Goal: Information Seeking & Learning: Learn about a topic

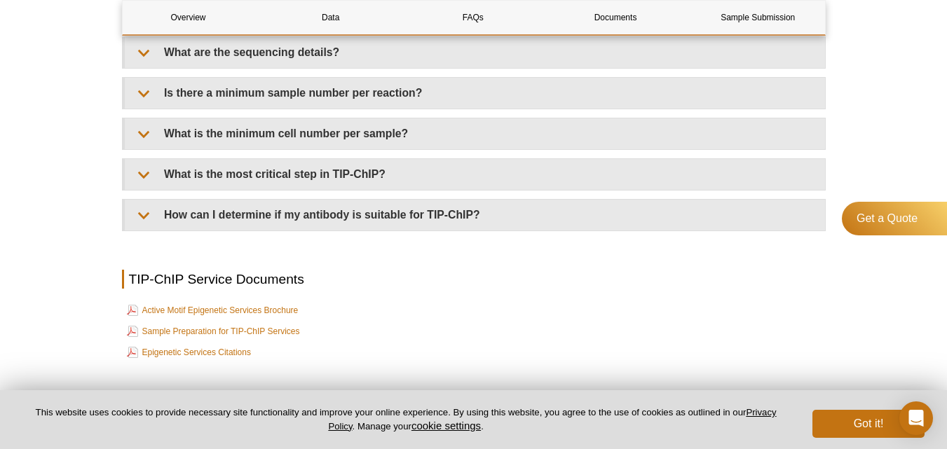
scroll to position [3373, 0]
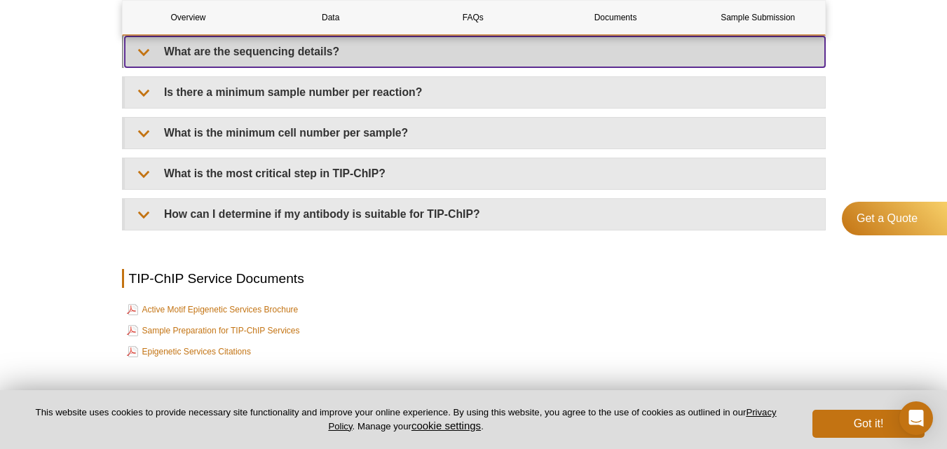
click at [140, 60] on summary "What are the sequencing details?" at bounding box center [475, 51] width 700 height 31
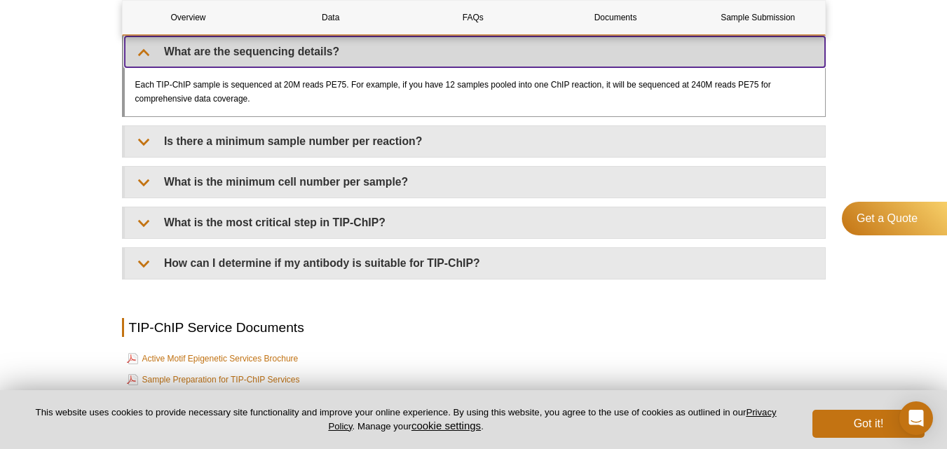
click at [140, 60] on summary "What are the sequencing details?" at bounding box center [475, 51] width 700 height 31
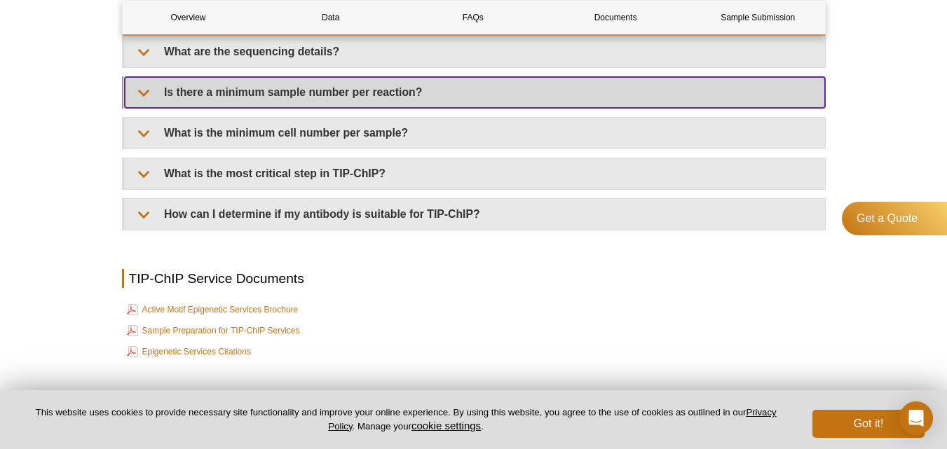
click at [140, 86] on summary "Is there a minimum sample number per reaction?" at bounding box center [475, 92] width 700 height 31
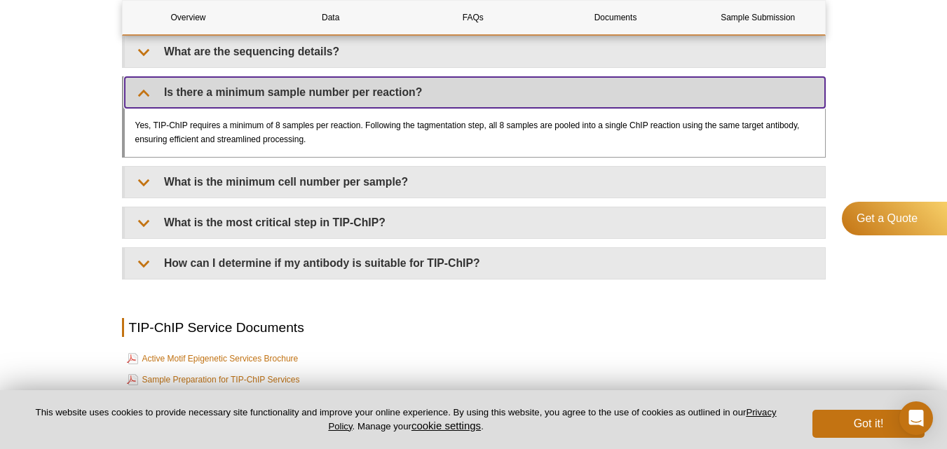
click at [140, 86] on summary "Is there a minimum sample number per reaction?" at bounding box center [475, 92] width 700 height 31
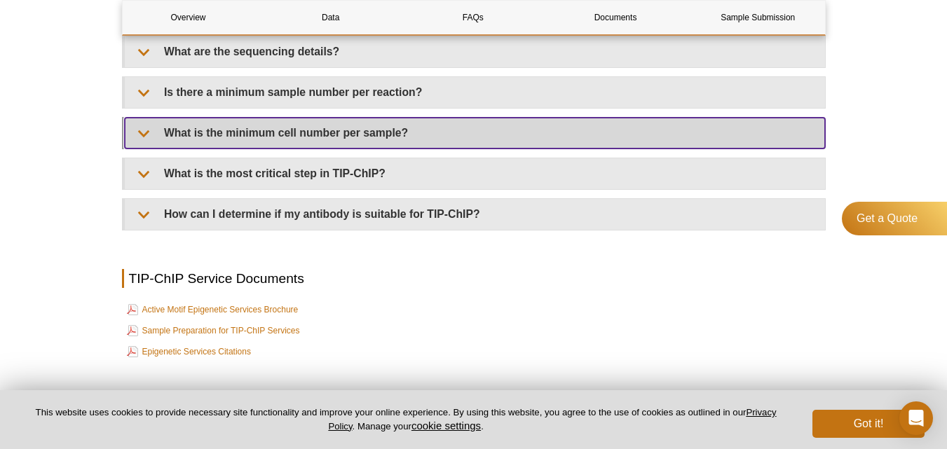
click at [140, 131] on summary "What is the minimum cell number per sample?" at bounding box center [475, 133] width 700 height 31
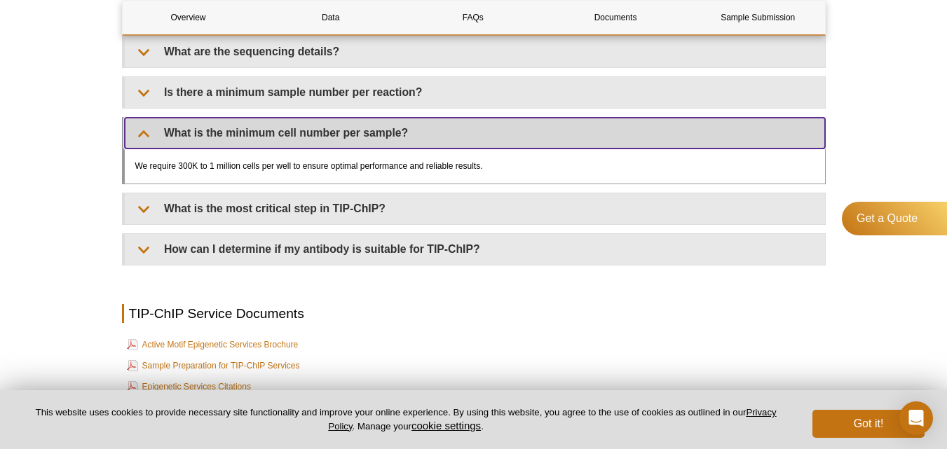
click at [140, 131] on summary "What is the minimum cell number per sample?" at bounding box center [475, 133] width 700 height 31
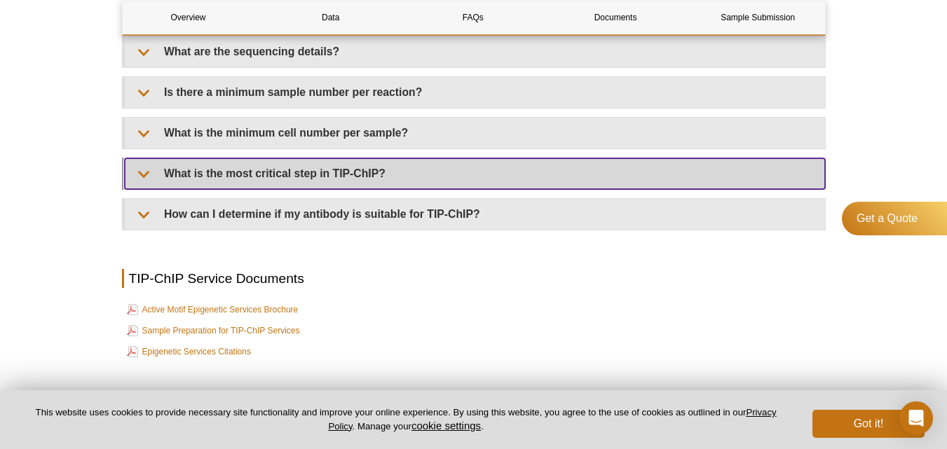
click at [146, 165] on summary "What is the most critical step in TIP-ChIP?" at bounding box center [475, 173] width 700 height 31
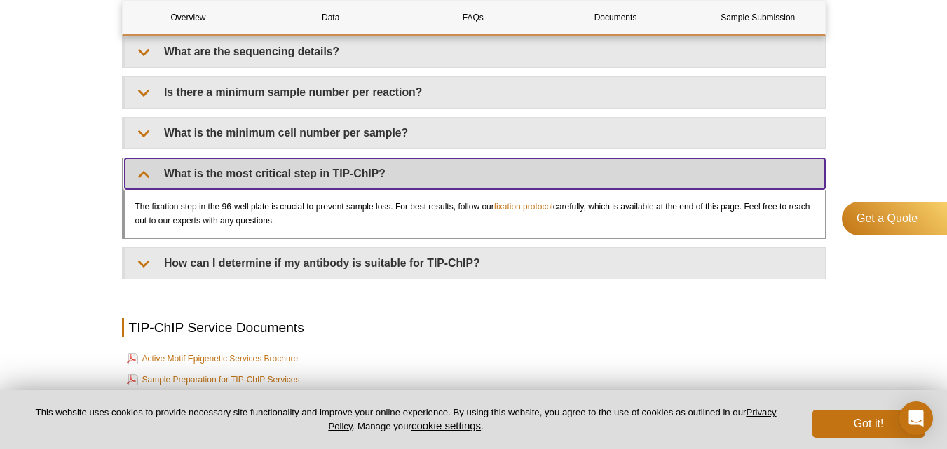
click at [134, 175] on summary "What is the most critical step in TIP-ChIP?" at bounding box center [475, 173] width 700 height 31
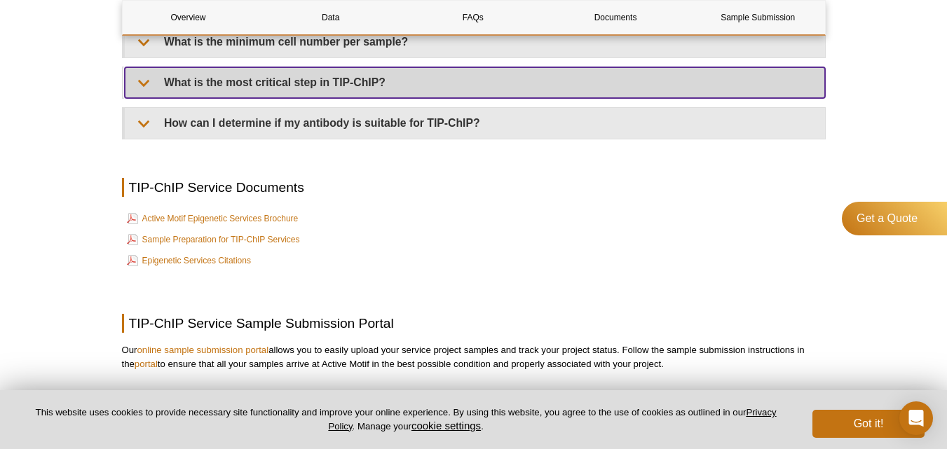
scroll to position [3466, 0]
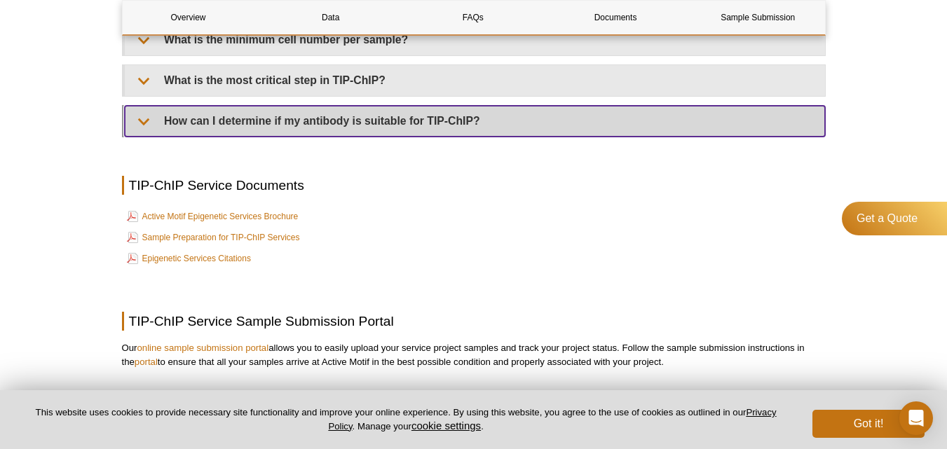
click at [142, 123] on summary "How can I determine if my antibody is suitable for TIP-ChIP?" at bounding box center [475, 121] width 700 height 31
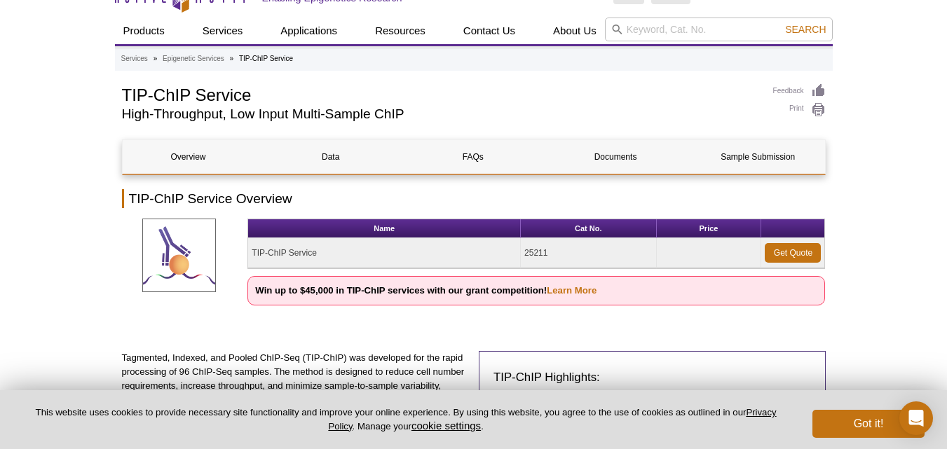
scroll to position [0, 0]
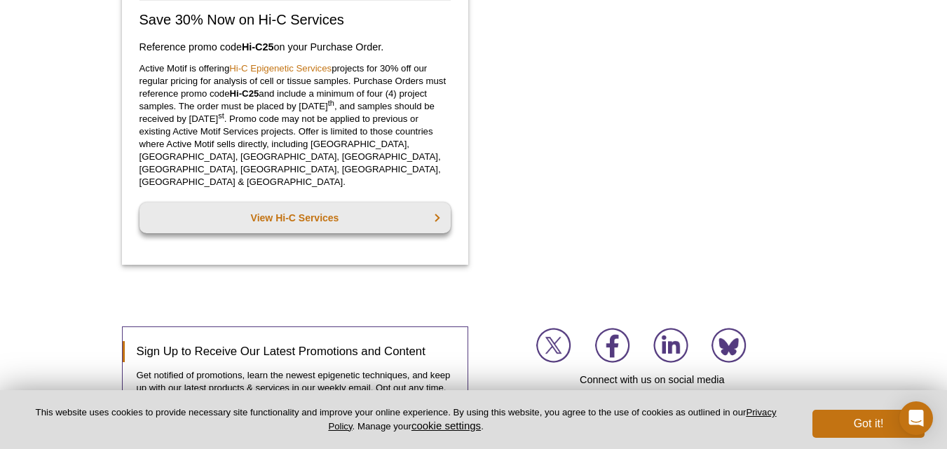
scroll to position [2082, 0]
